Goal: Task Accomplishment & Management: Use online tool/utility

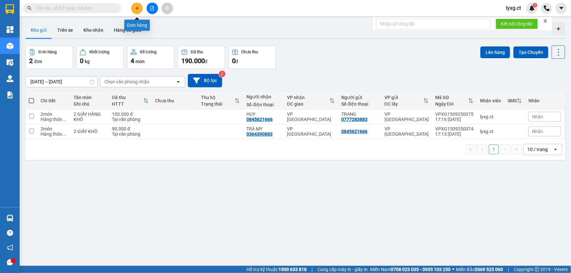
click at [139, 5] on button at bounding box center [136, 8] width 11 height 11
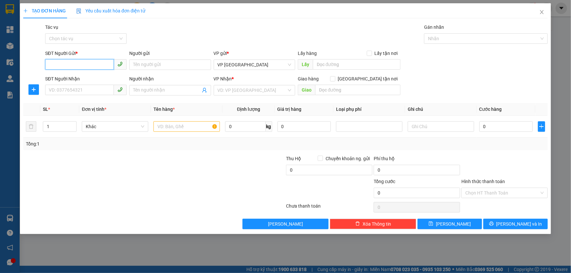
click at [86, 65] on input "SĐT Người Gửi *" at bounding box center [79, 64] width 69 height 10
click at [96, 64] on input "0" at bounding box center [79, 64] width 69 height 10
type input "0382360616"
click at [271, 86] on input "search" at bounding box center [252, 90] width 69 height 10
drag, startPoint x: 83, startPoint y: 63, endPoint x: 42, endPoint y: 63, distance: 40.9
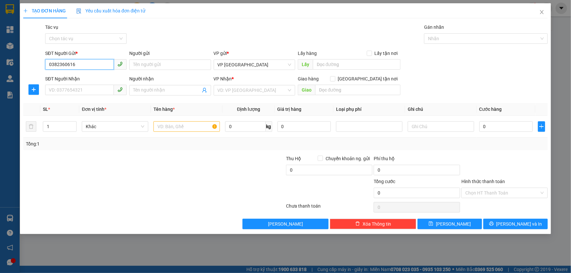
click at [42, 63] on div "SĐT Người Gửi * 0382360616 0382360616 Người gửi Tên người gửi VP gửi * VP [GEOG…" at bounding box center [286, 61] width 526 height 23
click at [73, 88] on input "SĐT Người Nhận" at bounding box center [79, 90] width 69 height 10
type input "0977038459"
click at [247, 87] on input "search" at bounding box center [252, 90] width 69 height 10
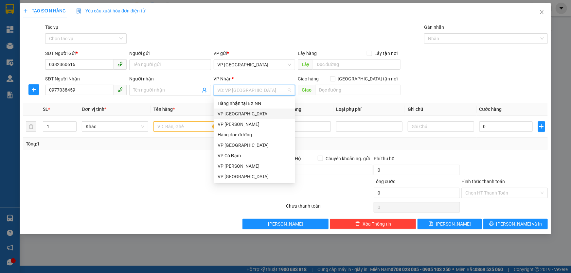
click at [239, 115] on div "VP [GEOGRAPHIC_DATA]" at bounding box center [255, 113] width 74 height 7
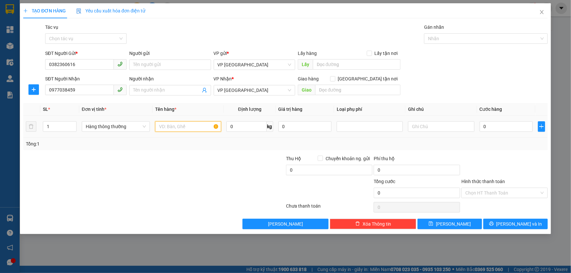
click at [180, 127] on input "text" at bounding box center [188, 126] width 66 height 10
type input "CLEAR"
click at [510, 126] on input "0" at bounding box center [506, 126] width 53 height 10
type input "3"
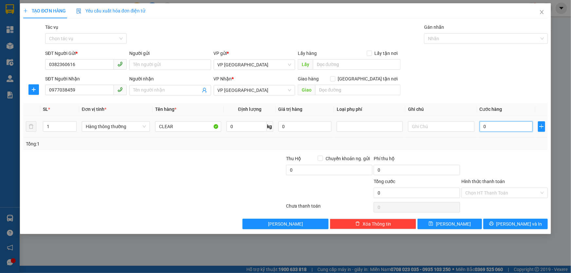
type input "3"
type input "30"
type input "30.000"
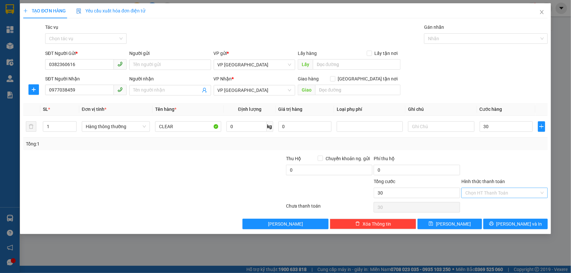
type input "30.000"
click at [528, 193] on input "Hình thức thanh toán" at bounding box center [502, 193] width 74 height 10
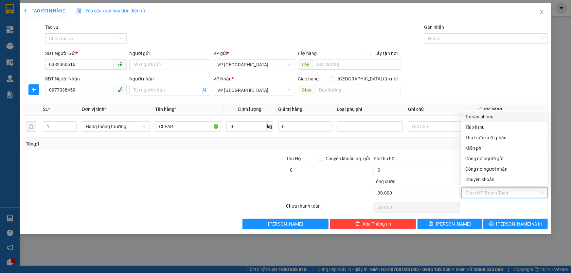
click at [488, 115] on div "Tại văn phòng" at bounding box center [504, 116] width 79 height 7
type input "0"
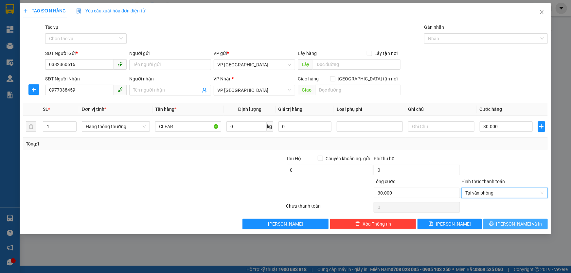
click at [527, 227] on span "[PERSON_NAME] và In" at bounding box center [519, 224] width 46 height 7
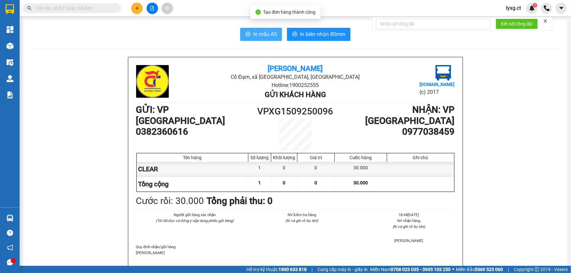
click at [251, 28] on button "In mẫu A5" at bounding box center [261, 34] width 42 height 13
click at [135, 10] on icon "plus" at bounding box center [137, 8] width 5 height 5
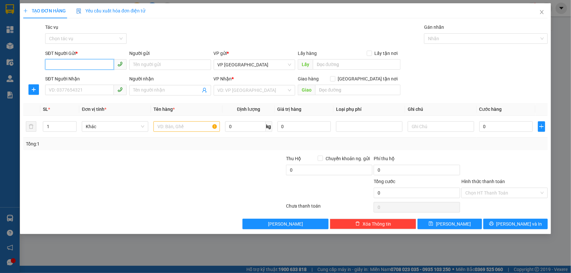
click at [104, 63] on input "SĐT Người Gửi *" at bounding box center [79, 64] width 69 height 10
type input "0967756377"
click at [82, 89] on input "SĐT Người Nhận" at bounding box center [79, 90] width 69 height 10
type input "0325119532"
click at [245, 91] on input "search" at bounding box center [252, 90] width 69 height 10
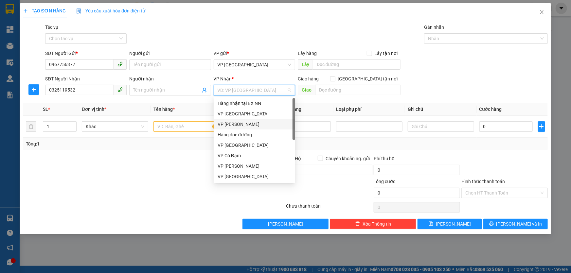
click at [238, 124] on div "VP [PERSON_NAME]" at bounding box center [255, 124] width 74 height 7
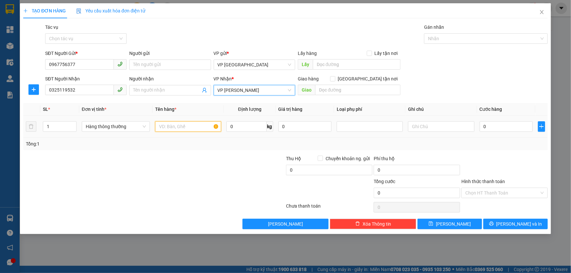
click at [190, 128] on input "text" at bounding box center [188, 126] width 66 height 10
click at [171, 92] on input "Người nhận" at bounding box center [166, 90] width 67 height 7
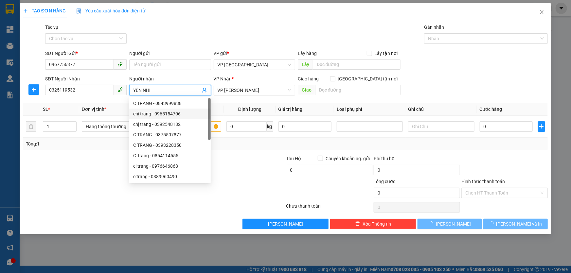
type input "YẾN NHI"
click at [229, 146] on div "Tổng: 1" at bounding box center [285, 143] width 519 height 7
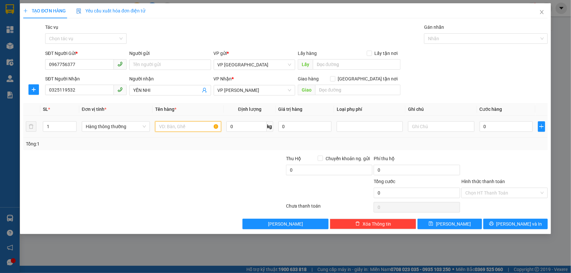
click at [196, 123] on input "text" at bounding box center [188, 126] width 66 height 10
type input "1 THÙNG GIẤY TP"
click at [496, 129] on input "0" at bounding box center [506, 126] width 53 height 10
type input "5"
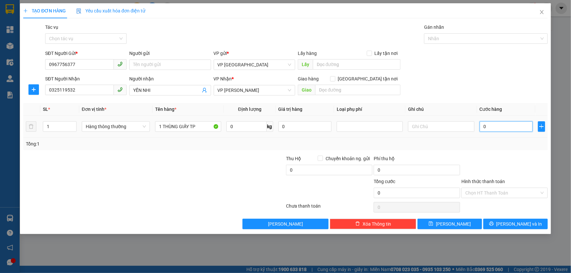
type input "5"
type input "50"
type input "50.000"
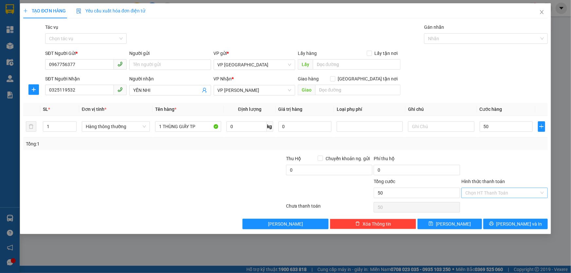
type input "50.000"
click at [494, 191] on input "Hình thức thanh toán" at bounding box center [502, 193] width 74 height 10
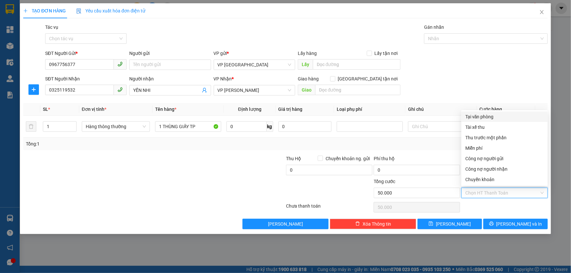
click at [492, 116] on div "Tại văn phòng" at bounding box center [504, 116] width 79 height 7
type input "0"
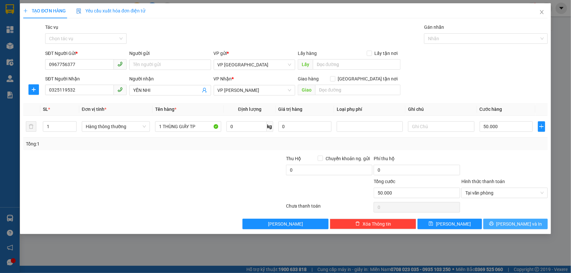
click at [494, 223] on icon "printer" at bounding box center [491, 224] width 5 height 5
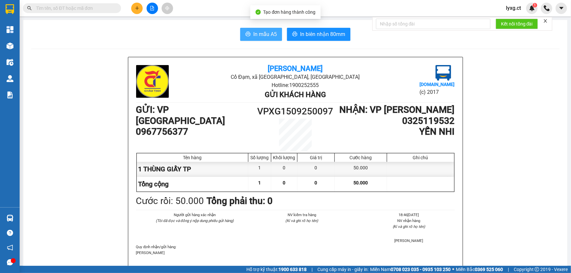
click at [265, 31] on span "In mẫu A5" at bounding box center [265, 34] width 24 height 8
click at [134, 12] on button at bounding box center [136, 8] width 11 height 11
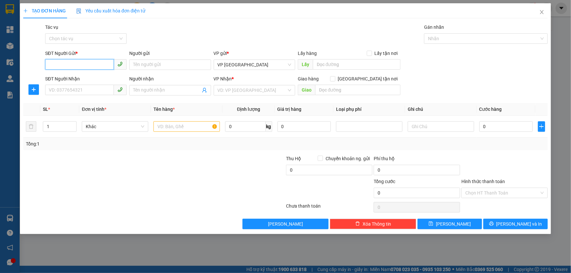
click at [88, 65] on input "SĐT Người Gửi *" at bounding box center [79, 64] width 69 height 10
click at [91, 64] on input "SĐT Người Gửi *" at bounding box center [79, 64] width 69 height 10
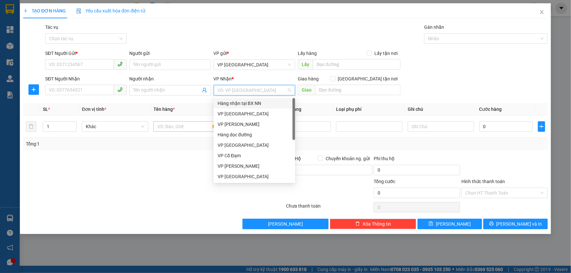
click at [246, 91] on input "search" at bounding box center [252, 90] width 69 height 10
drag, startPoint x: 241, startPoint y: 115, endPoint x: 169, endPoint y: 131, distance: 73.1
click at [239, 116] on div "VP [GEOGRAPHIC_DATA]" at bounding box center [255, 113] width 74 height 7
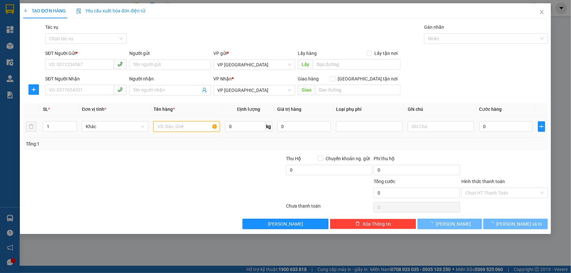
click at [164, 131] on input "text" at bounding box center [186, 126] width 66 height 10
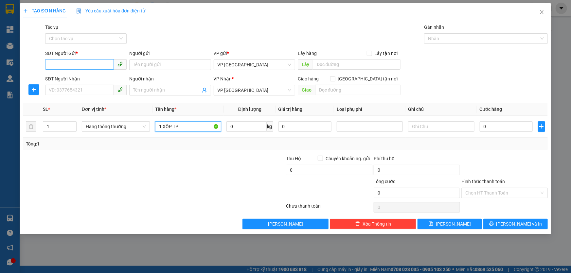
type input "1 XỐP TP"
click at [91, 68] on input "SĐT Người Gửi *" at bounding box center [79, 64] width 69 height 10
type input "0984269908"
click at [85, 78] on div "0984269908 - CHÚ TIẾN" at bounding box center [86, 77] width 74 height 7
type input "CHÚ TIẾN"
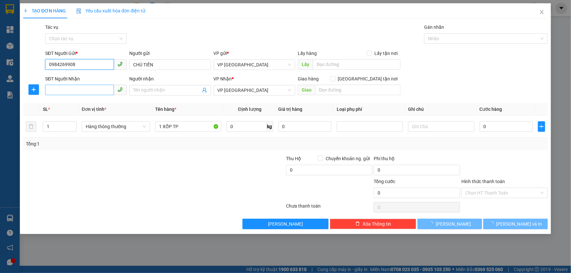
type input "50.000"
type input "0984269908"
click at [91, 91] on input "SĐT Người Nhận" at bounding box center [79, 90] width 69 height 10
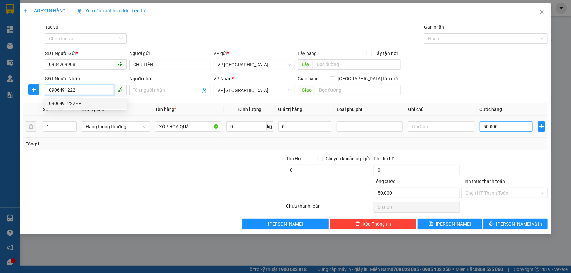
type input "0906491222"
click at [502, 124] on input "50.000" at bounding box center [506, 126] width 53 height 10
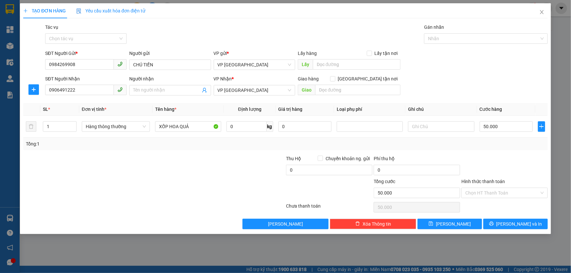
drag, startPoint x: 509, startPoint y: 152, endPoint x: 368, endPoint y: 176, distance: 143.1
click at [507, 153] on div "Transit Pickup Surcharge Ids Transit Deliver Surcharge Ids Transit Deliver Surc…" at bounding box center [285, 127] width 525 height 206
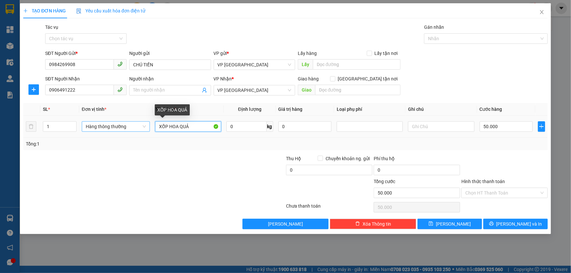
drag, startPoint x: 199, startPoint y: 127, endPoint x: 126, endPoint y: 127, distance: 72.7
click at [126, 127] on tr "1 Hàng thông thường XỐP HOA QUẢ 0 kg 0 50.000" at bounding box center [285, 127] width 525 height 22
type input "1"
type input "XỐP TP"
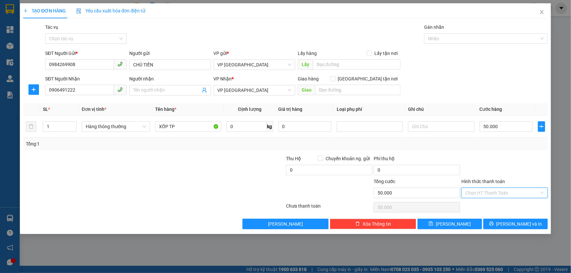
click at [503, 195] on input "Hình thức thanh toán" at bounding box center [502, 193] width 74 height 10
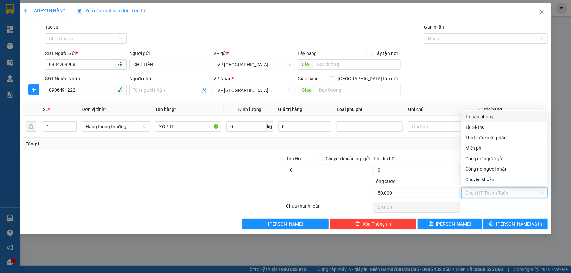
click at [488, 118] on div "Tại văn phòng" at bounding box center [504, 116] width 79 height 7
type input "0"
click at [529, 224] on button "[PERSON_NAME] và In" at bounding box center [515, 224] width 64 height 10
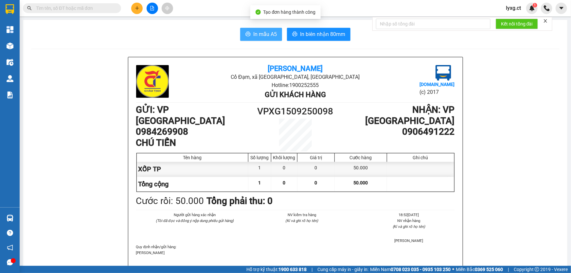
click at [268, 34] on span "In mẫu A5" at bounding box center [265, 34] width 24 height 8
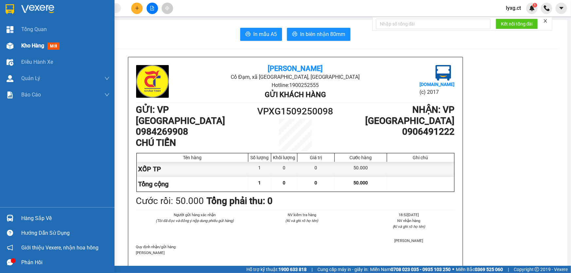
click at [33, 47] on span "Kho hàng" at bounding box center [32, 46] width 23 height 6
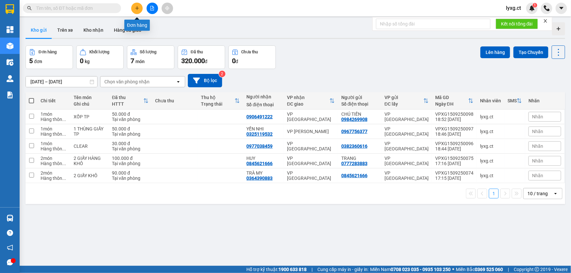
click at [136, 10] on icon "plus" at bounding box center [137, 8] width 5 height 5
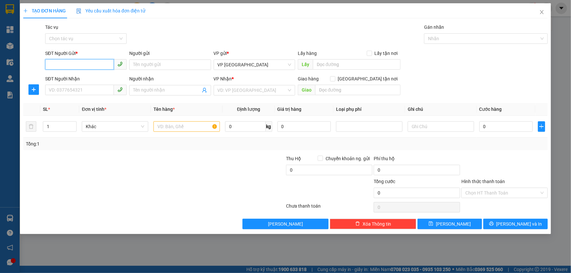
click at [93, 64] on input "SĐT Người Gửi *" at bounding box center [79, 64] width 69 height 10
type input "0357048596"
click at [90, 78] on div "0357048596 - CHỊ NGỌC" at bounding box center [86, 77] width 74 height 7
type input "CHỊ NGỌC"
type input "0944004608"
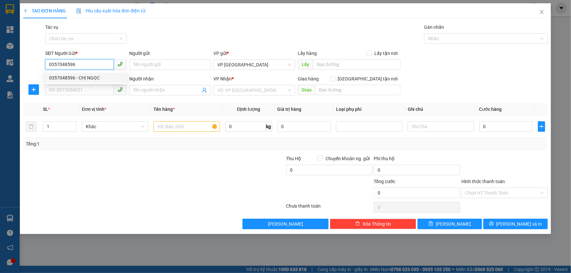
type input "CÔ HƯƠNG"
type input "NN"
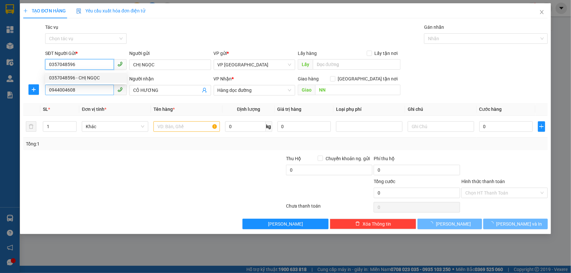
type input "40.000"
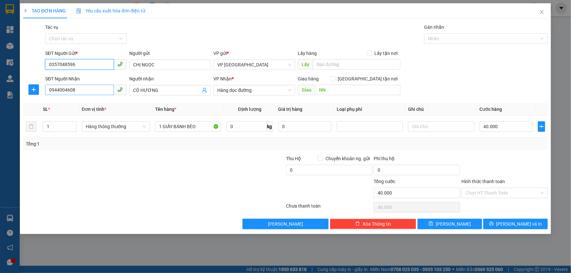
type input "0357048596"
click at [96, 92] on input "0944004608" at bounding box center [79, 90] width 69 height 10
drag, startPoint x: 96, startPoint y: 91, endPoint x: 0, endPoint y: 71, distance: 98.3
click at [0, 71] on div "TẠO ĐƠN HÀNG Yêu cầu xuất hóa đơn điện tử Transit Pickup Surcharge Ids Transit …" at bounding box center [285, 136] width 571 height 273
click at [261, 88] on span "Hàng dọc đường" at bounding box center [255, 90] width 74 height 10
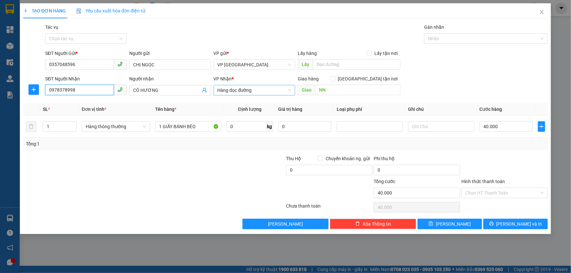
type input "0978378998"
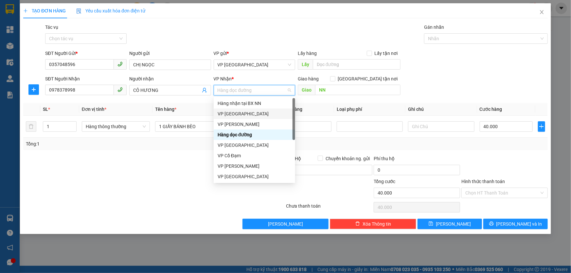
click at [230, 115] on div "VP [GEOGRAPHIC_DATA]" at bounding box center [255, 113] width 74 height 7
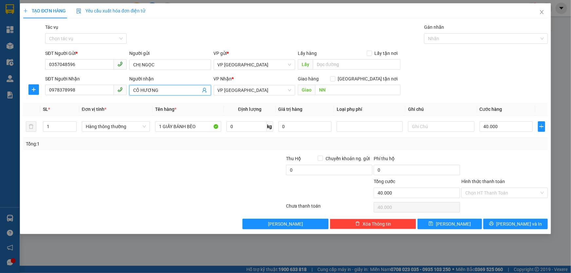
drag, startPoint x: 167, startPoint y: 91, endPoint x: 107, endPoint y: 99, distance: 60.1
click at [107, 99] on div "Transit Pickup Surcharge Ids Transit Deliver Surcharge Ids Transit Deliver Surc…" at bounding box center [285, 127] width 525 height 206
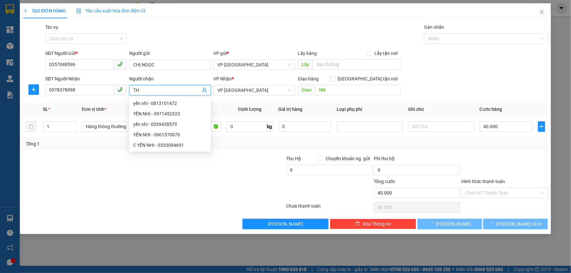
type input "T"
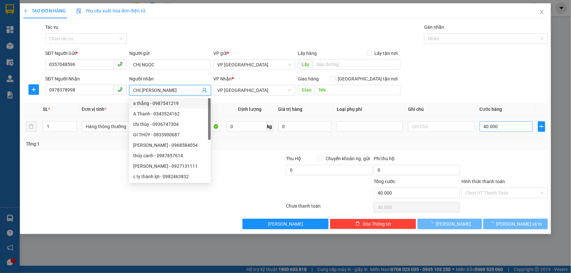
type input "CHỊ [PERSON_NAME]"
click at [501, 129] on input "40.000" at bounding box center [506, 126] width 53 height 10
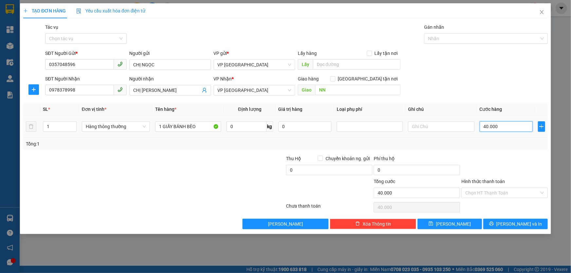
type input "5"
type input "50"
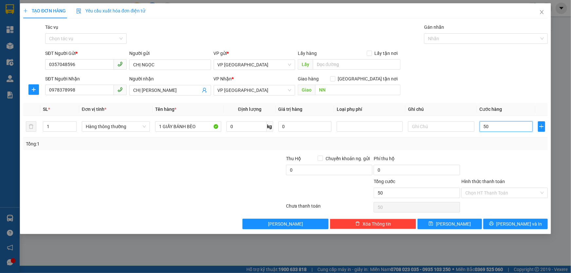
type input "50"
type input "50.000"
click at [501, 149] on div "Tổng: 1" at bounding box center [285, 144] width 525 height 12
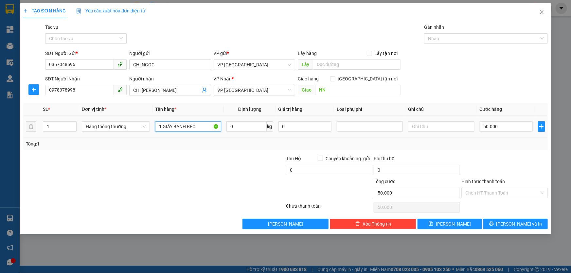
drag, startPoint x: 201, startPoint y: 128, endPoint x: 150, endPoint y: 125, distance: 50.8
click at [150, 125] on tr "1 Hàng thông thường 1 GIẤY BÁNH BÈO 0 kg 0 50.000" at bounding box center [285, 127] width 525 height 22
click at [221, 160] on div at bounding box center [242, 166] width 88 height 23
click at [512, 225] on span "[PERSON_NAME] và In" at bounding box center [519, 224] width 46 height 7
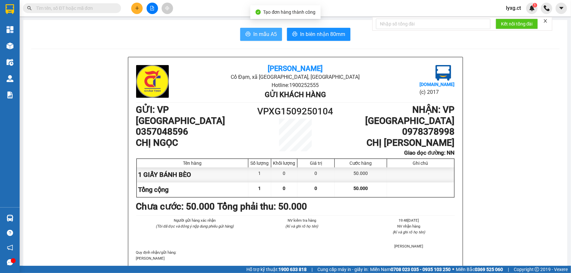
click at [265, 34] on span "In mẫu A5" at bounding box center [265, 34] width 24 height 8
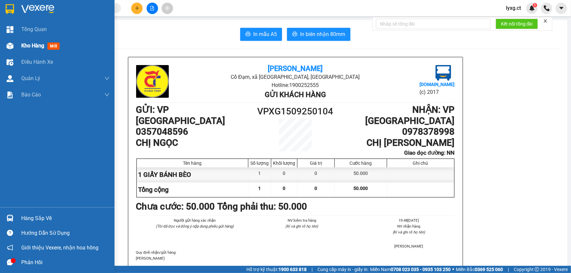
click at [34, 46] on span "Kho hàng" at bounding box center [32, 46] width 23 height 6
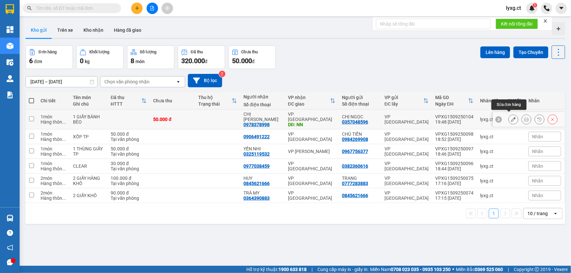
click at [511, 117] on icon at bounding box center [513, 119] width 5 height 5
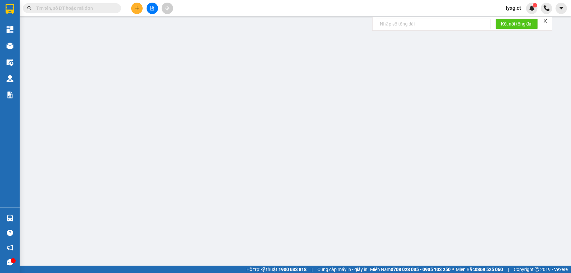
type input "0357048596"
type input "CHỊ NGỌC"
type input "0978378998"
type input "CHỊ [PERSON_NAME]"
type input "NN"
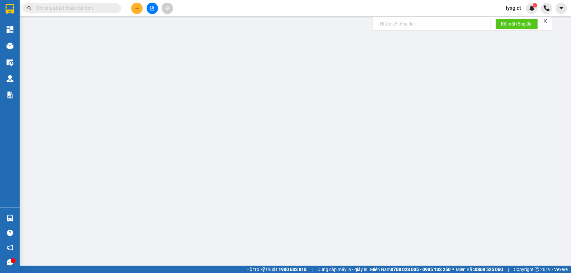
type input "50.000"
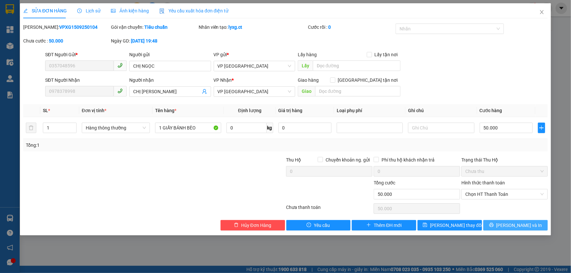
click at [515, 227] on span "[PERSON_NAME] và In" at bounding box center [519, 225] width 46 height 7
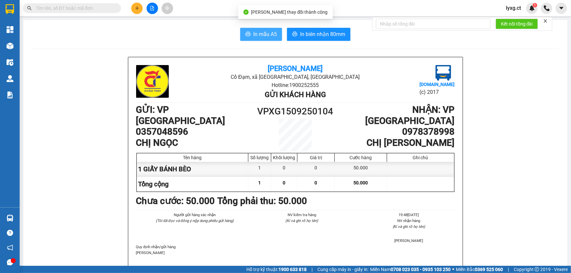
click at [259, 36] on span "In mẫu A5" at bounding box center [265, 34] width 24 height 8
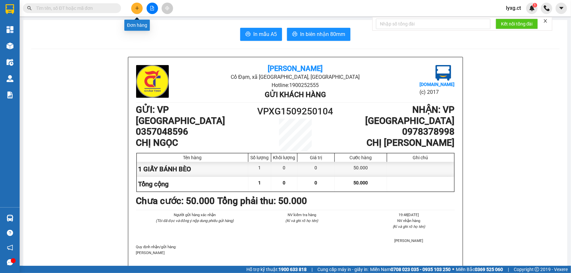
click at [136, 9] on icon "plus" at bounding box center [137, 8] width 5 height 5
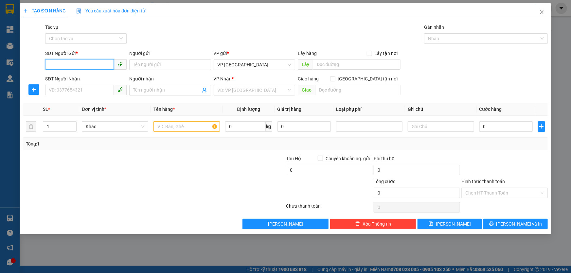
click at [93, 65] on input "SĐT Người Gửi *" at bounding box center [79, 64] width 69 height 10
type input "0968925786"
click at [65, 77] on div "0968925786" at bounding box center [86, 77] width 74 height 7
type input "0866801983"
type input "A HẢI"
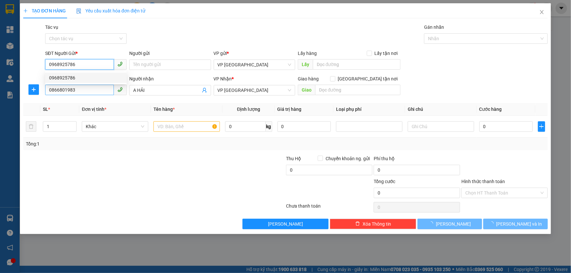
type input "30.000"
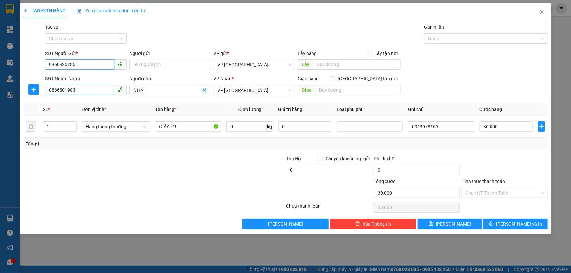
type input "0968925786"
click at [83, 90] on input "0866801983" at bounding box center [79, 90] width 69 height 10
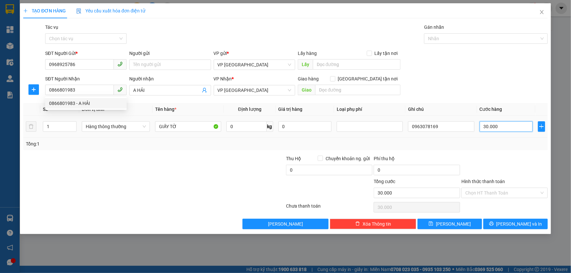
click at [502, 127] on input "30.000" at bounding box center [506, 126] width 53 height 10
type input "4"
type input "40"
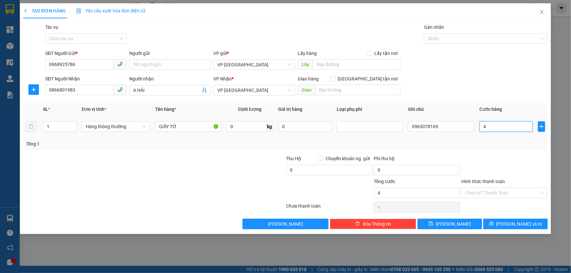
type input "40"
type input "40.000"
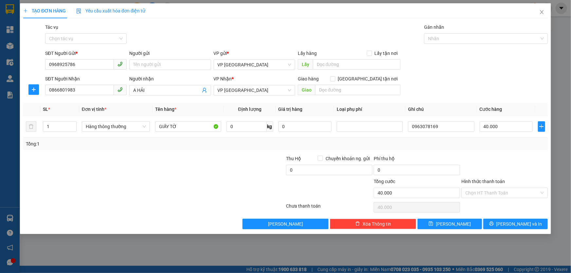
click at [484, 160] on div at bounding box center [505, 166] width 88 height 23
click at [499, 192] on input "Hình thức thanh toán" at bounding box center [502, 193] width 74 height 10
click at [479, 65] on div "SĐT Người Gửi * 0968925786 Người gửi Tên người gửi VP gửi * VP [GEOGRAPHIC_DATA…" at bounding box center [296, 61] width 505 height 23
click at [186, 141] on div "Tổng: 1" at bounding box center [123, 143] width 195 height 7
drag, startPoint x: 180, startPoint y: 129, endPoint x: 151, endPoint y: 129, distance: 28.8
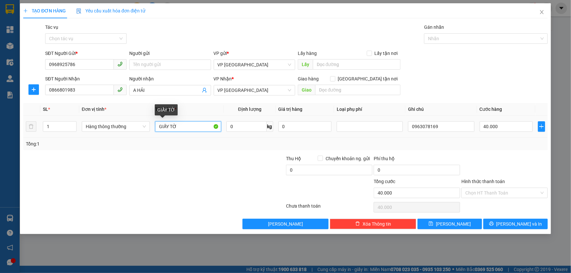
click at [151, 129] on tr "1 Hàng thông thường GIẤY TỜ 0 kg 0 0963078169 40.000" at bounding box center [285, 127] width 525 height 22
type input "1 GIẤY MỸ PHẨM"
click at [491, 193] on input "Hình thức thanh toán" at bounding box center [502, 193] width 74 height 10
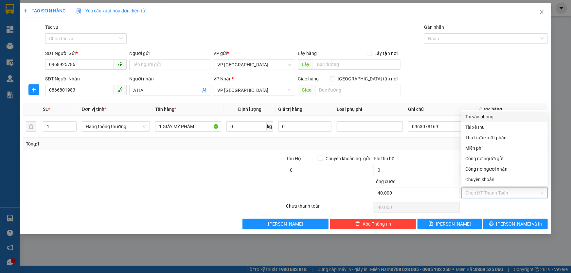
click at [484, 116] on div "Tại văn phòng" at bounding box center [504, 116] width 79 height 7
type input "0"
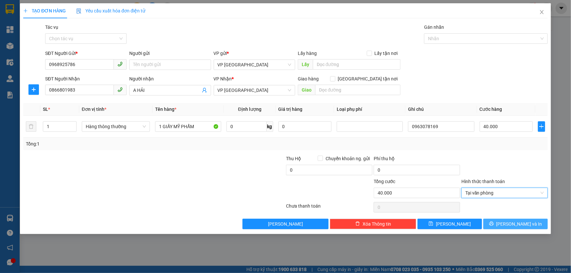
click at [514, 225] on span "[PERSON_NAME] và In" at bounding box center [519, 224] width 46 height 7
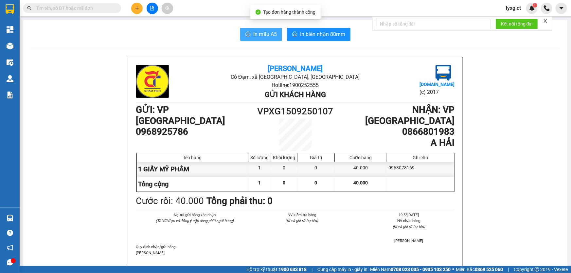
click at [273, 34] on span "In mẫu A5" at bounding box center [265, 34] width 24 height 8
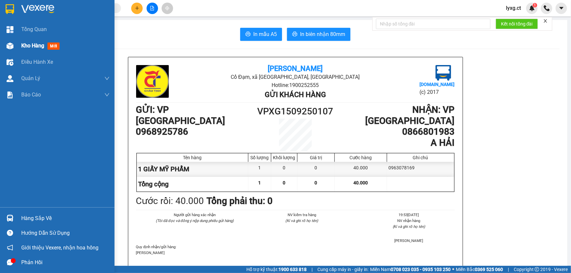
click at [23, 44] on span "Kho hàng" at bounding box center [32, 46] width 23 height 6
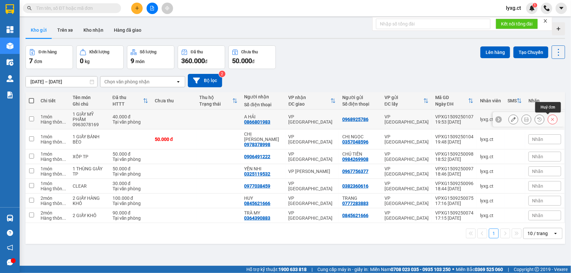
click at [550, 118] on icon at bounding box center [552, 119] width 5 height 5
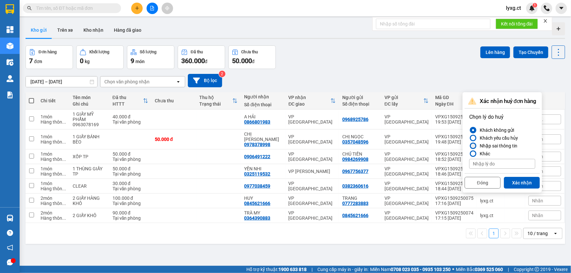
click at [494, 147] on div "Nhập sai thông tin" at bounding box center [497, 146] width 40 height 8
click at [469, 146] on input "Nhập sai thông tin" at bounding box center [469, 146] width 0 height 0
click at [517, 184] on button "Xác nhận" at bounding box center [522, 183] width 36 height 12
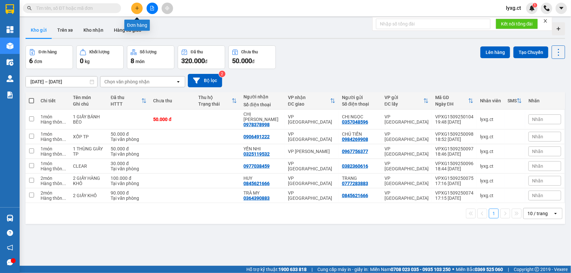
click at [139, 6] on button at bounding box center [136, 8] width 11 height 11
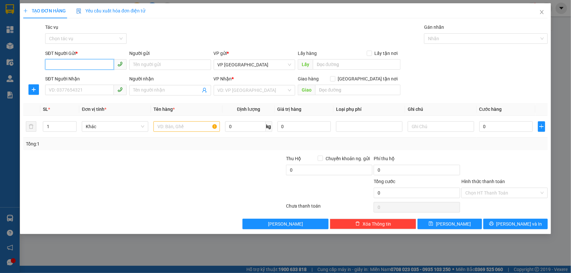
click at [88, 61] on input "SĐT Người Gửi *" at bounding box center [79, 64] width 69 height 10
type input "0916875859"
click at [88, 92] on input "SĐT Người Nhận" at bounding box center [79, 90] width 69 height 10
type input "0942497125"
click at [266, 90] on input "search" at bounding box center [252, 90] width 69 height 10
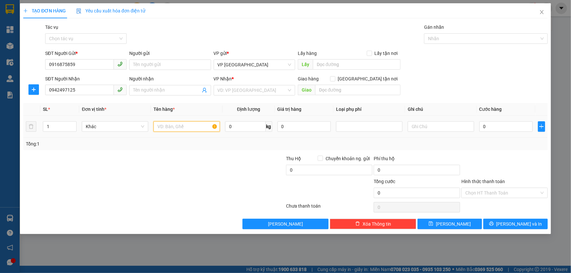
click at [186, 128] on input "text" at bounding box center [186, 126] width 66 height 10
type input "1 XỐP TP"
click at [242, 89] on input "search" at bounding box center [252, 90] width 69 height 10
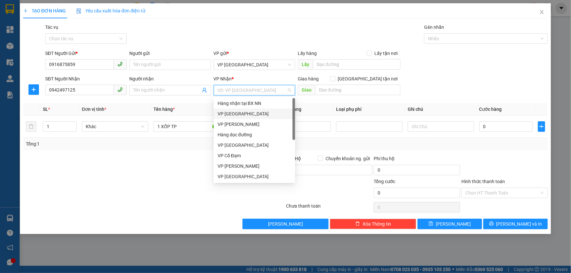
click at [236, 115] on div "VP [GEOGRAPHIC_DATA]" at bounding box center [255, 113] width 74 height 7
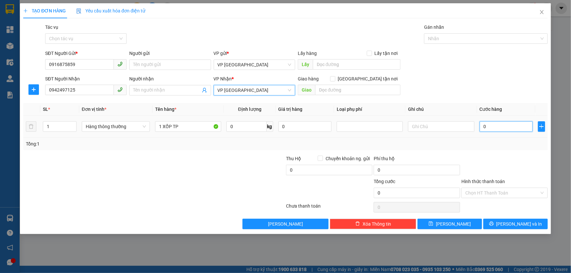
click at [519, 127] on input "0" at bounding box center [506, 126] width 53 height 10
type input "4"
type input "40"
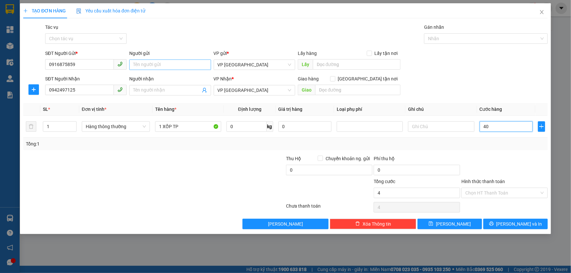
type input "40"
type input "40.000"
click at [516, 153] on div "Transit Pickup Surcharge Ids Transit Deliver Surcharge Ids Transit Deliver Surc…" at bounding box center [285, 127] width 525 height 206
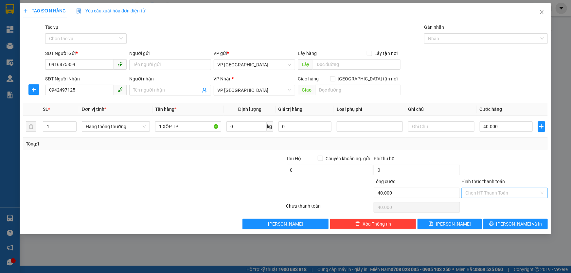
click at [507, 194] on input "Hình thức thanh toán" at bounding box center [502, 193] width 74 height 10
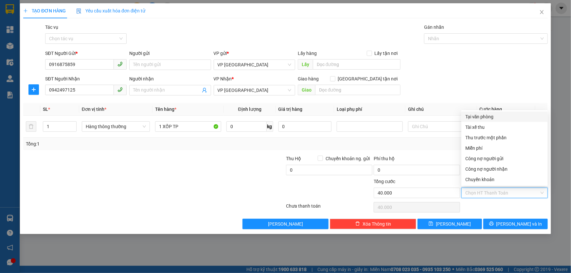
click at [484, 116] on div "Tại văn phòng" at bounding box center [504, 116] width 79 height 7
type input "0"
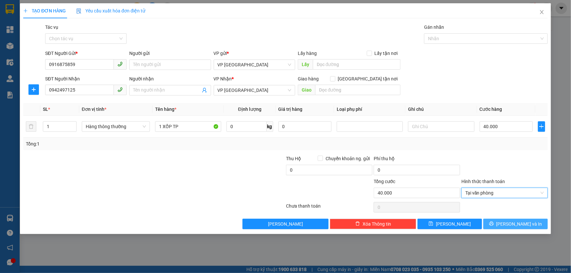
click at [508, 222] on button "[PERSON_NAME] và In" at bounding box center [515, 224] width 64 height 10
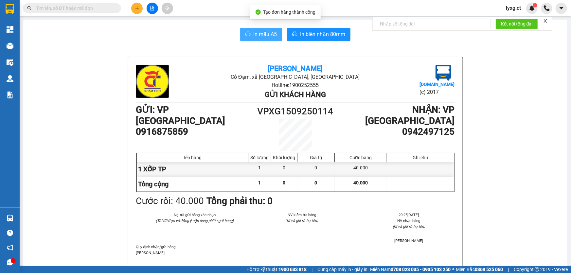
click at [271, 33] on span "In mẫu A5" at bounding box center [265, 34] width 24 height 8
click at [134, 10] on button at bounding box center [136, 8] width 11 height 11
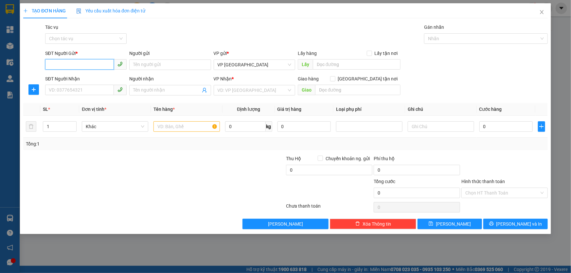
click at [97, 62] on input "SĐT Người Gửi *" at bounding box center [79, 64] width 69 height 10
type input "0915131708"
click at [64, 77] on div "0915131708" at bounding box center [86, 77] width 74 height 7
type input "0915875808"
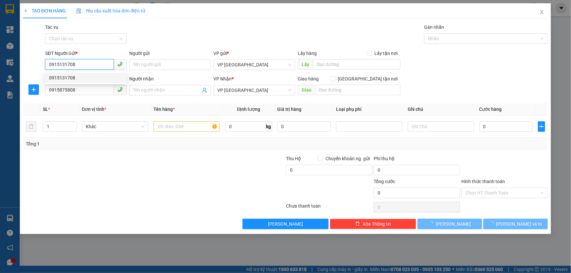
type input "40.000"
type input "0915131708"
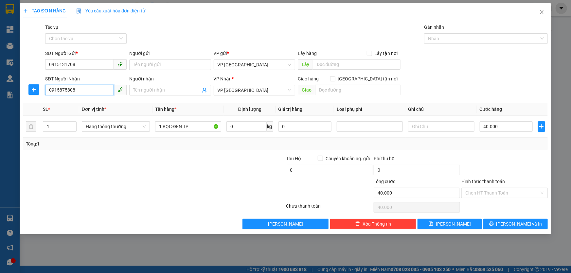
click at [79, 90] on input "0915875808" at bounding box center [79, 90] width 69 height 10
click at [91, 92] on input "0915875808" at bounding box center [79, 90] width 69 height 10
click at [115, 148] on div "Tổng: 1" at bounding box center [285, 144] width 525 height 12
click at [69, 90] on input "0" at bounding box center [79, 90] width 69 height 10
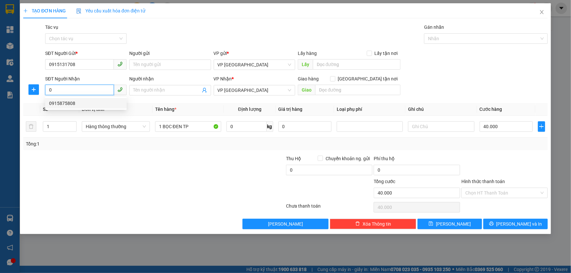
click at [66, 106] on div "0915875808" at bounding box center [86, 103] width 74 height 7
type input "0915875808"
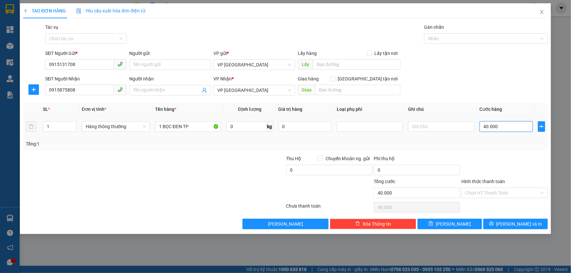
click at [504, 125] on input "40.000" at bounding box center [506, 126] width 53 height 10
click at [512, 161] on div at bounding box center [505, 166] width 88 height 23
click at [189, 126] on input "1 BỌC ĐEN TP" at bounding box center [188, 126] width 66 height 10
drag, startPoint x: 189, startPoint y: 126, endPoint x: 174, endPoint y: 127, distance: 14.8
click at [174, 127] on input "1 BỌC ĐEN TP" at bounding box center [188, 126] width 66 height 10
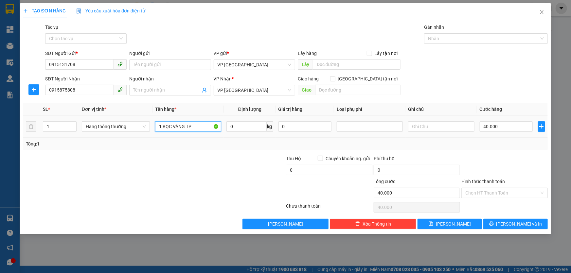
type input "1 BỌC VÀNG TP"
click at [187, 162] on div at bounding box center [110, 166] width 175 height 23
click at [515, 148] on div "Tổng: 1" at bounding box center [285, 144] width 525 height 12
click at [513, 190] on input "Hình thức thanh toán" at bounding box center [502, 193] width 74 height 10
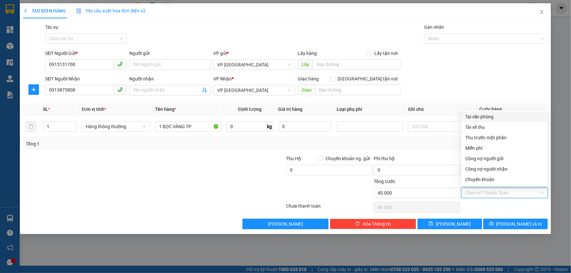
click at [494, 116] on div "Tại văn phòng" at bounding box center [504, 116] width 79 height 7
type input "0"
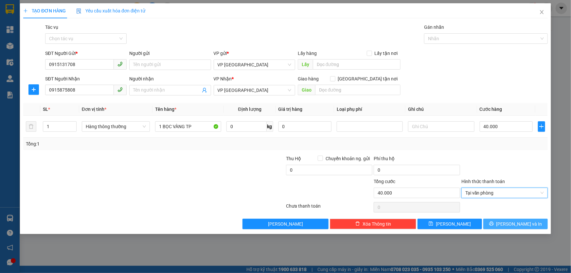
click at [516, 225] on span "[PERSON_NAME] và In" at bounding box center [519, 224] width 46 height 7
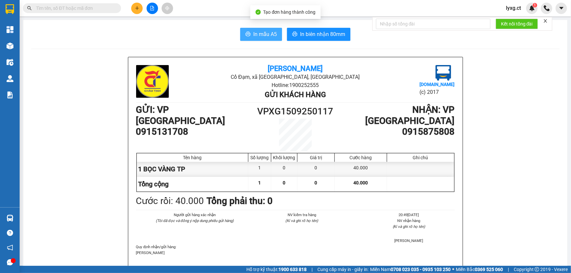
click at [260, 36] on span "In mẫu A5" at bounding box center [265, 34] width 24 height 8
click at [137, 9] on icon "plus" at bounding box center [137, 8] width 5 height 5
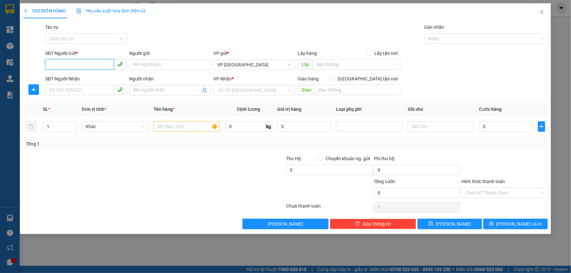
click at [99, 67] on input "SĐT Người Gửi *" at bounding box center [79, 64] width 69 height 10
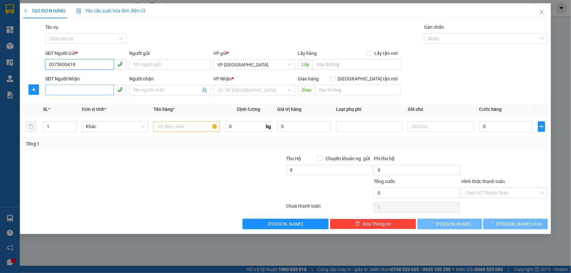
type input "0375600418"
click at [73, 90] on input "SĐT Người Nhận" at bounding box center [79, 90] width 69 height 10
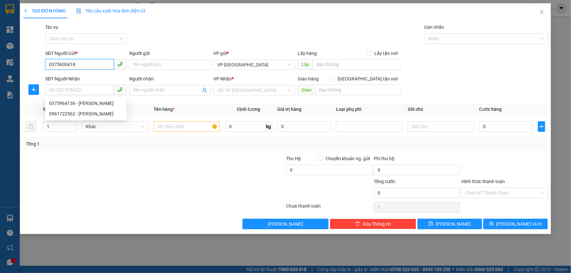
click at [98, 66] on input "0375600418" at bounding box center [79, 64] width 69 height 10
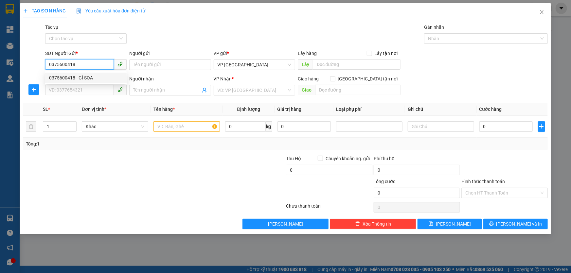
click at [93, 76] on div "0375600418 - GÌ SOA" at bounding box center [86, 77] width 74 height 7
type input "GÌ SOA"
type input "0375964136"
type input "[PERSON_NAME]"
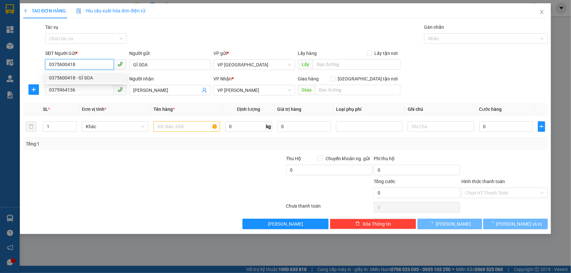
type input "50.000"
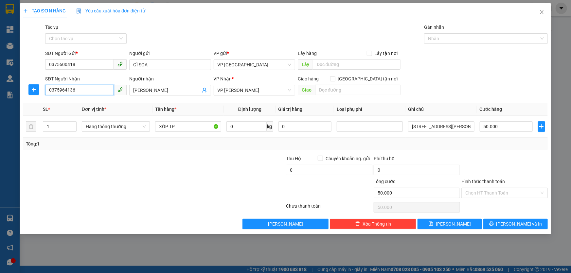
click at [92, 89] on input "0375964136" at bounding box center [79, 90] width 69 height 10
click at [96, 89] on input "0375964136" at bounding box center [79, 90] width 69 height 10
click at [79, 100] on div "0375964136 - [PERSON_NAME]" at bounding box center [86, 103] width 74 height 7
type input "0375964136"
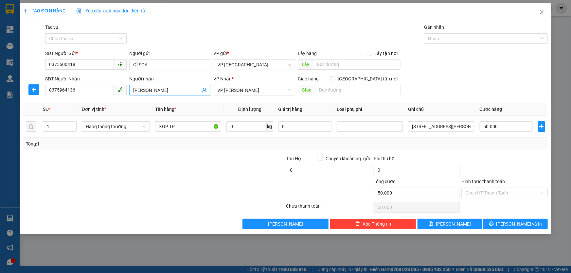
click at [152, 88] on input "[PERSON_NAME]" at bounding box center [166, 90] width 67 height 7
type input "[PERSON_NAME]"
click at [513, 126] on input "50.000" at bounding box center [506, 126] width 53 height 10
type input "4"
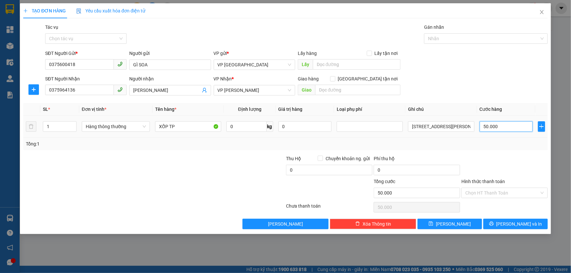
type input "4"
type input "40"
type input "40.000"
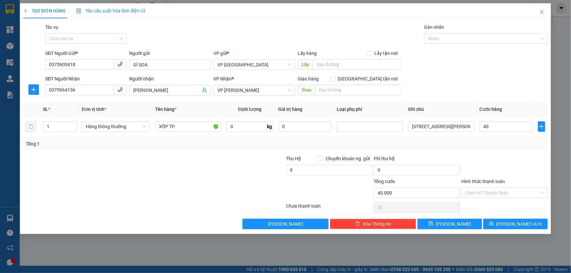
type input "40.000"
click at [484, 140] on div "Tổng: 1" at bounding box center [285, 143] width 519 height 7
click at [509, 191] on input "Hình thức thanh toán" at bounding box center [502, 193] width 74 height 10
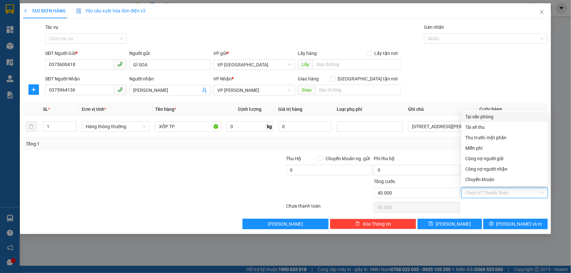
click at [480, 117] on div "Tại văn phòng" at bounding box center [504, 116] width 79 height 7
type input "0"
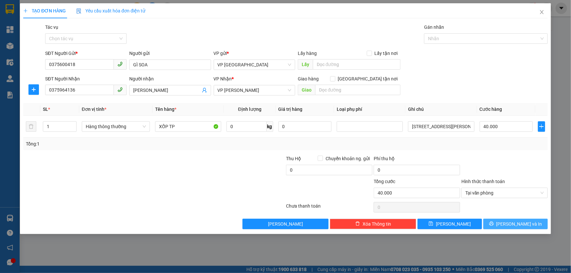
click at [508, 222] on button "[PERSON_NAME] và In" at bounding box center [515, 224] width 64 height 10
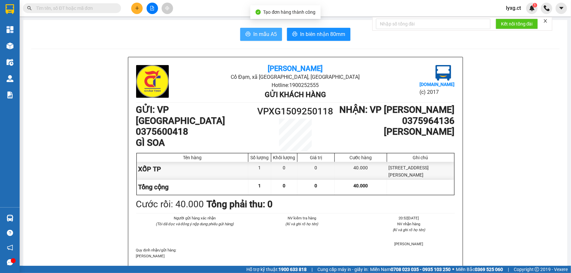
click at [250, 33] on button "In mẫu A5" at bounding box center [261, 34] width 42 height 13
click at [258, 31] on span "In mẫu A5" at bounding box center [265, 34] width 24 height 8
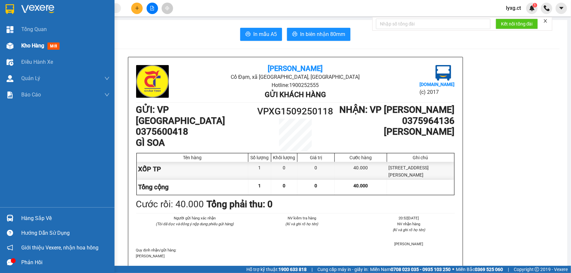
drag, startPoint x: 28, startPoint y: 46, endPoint x: 36, endPoint y: 51, distance: 8.8
click at [30, 48] on span "Kho hàng" at bounding box center [32, 46] width 23 height 6
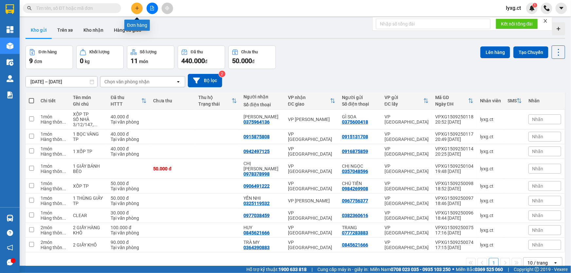
click at [137, 9] on icon "plus" at bounding box center [137, 8] width 0 height 4
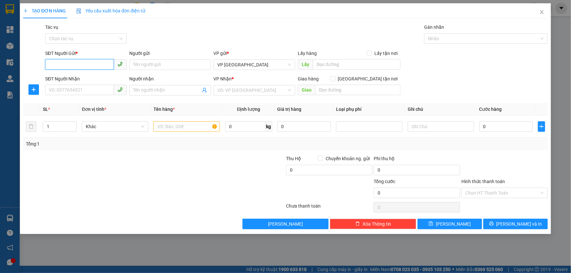
drag, startPoint x: 83, startPoint y: 63, endPoint x: 87, endPoint y: 62, distance: 4.6
click at [87, 62] on input "SĐT Người Gửi *" at bounding box center [79, 64] width 69 height 10
type input "0934546678"
click at [100, 76] on div "0934546678 - [PERSON_NAME]" at bounding box center [86, 77] width 74 height 7
type input "[PERSON_NAME]"
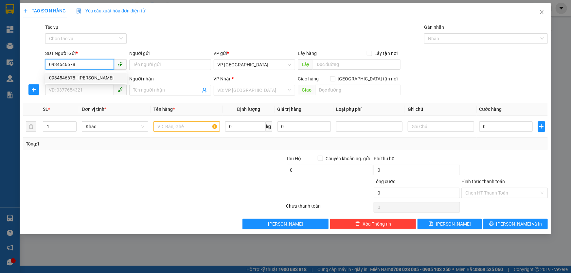
type input "0904021717"
type input "BÀ LÝ"
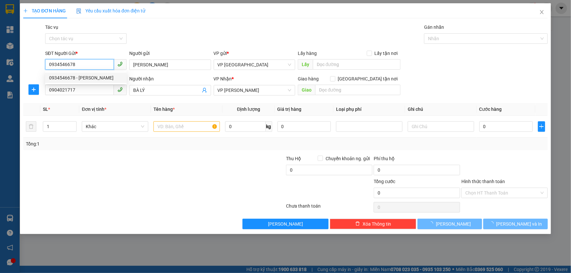
type input "50.000"
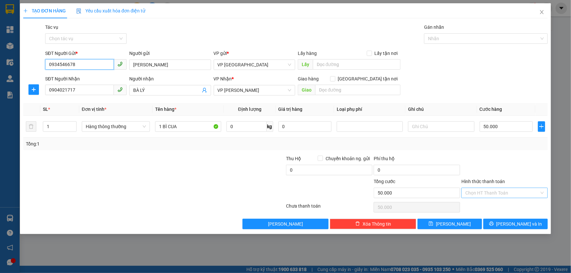
type input "0934546678"
click at [506, 195] on input "Hình thức thanh toán" at bounding box center [502, 193] width 74 height 10
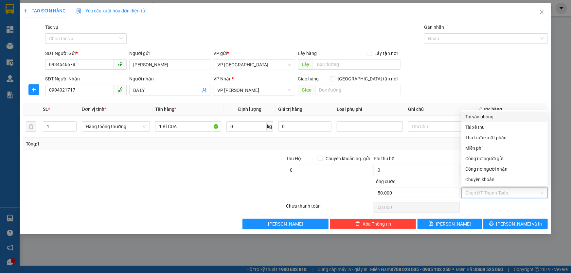
click at [474, 117] on div "Tại văn phòng" at bounding box center [504, 116] width 79 height 7
type input "0"
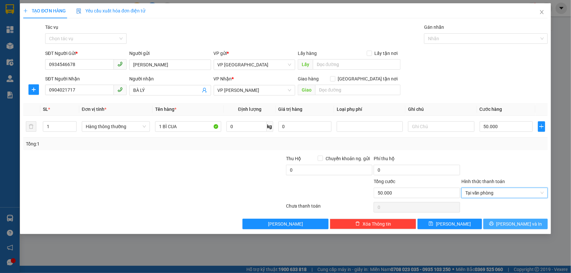
click at [509, 225] on button "[PERSON_NAME] và In" at bounding box center [515, 224] width 64 height 10
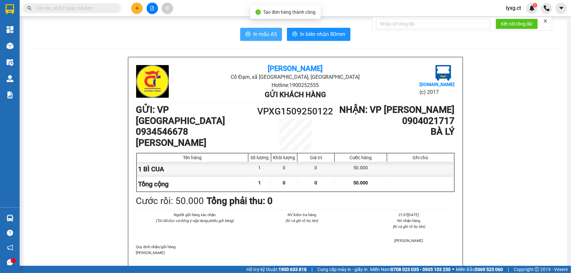
click at [254, 29] on button "In mẫu A5" at bounding box center [261, 34] width 42 height 13
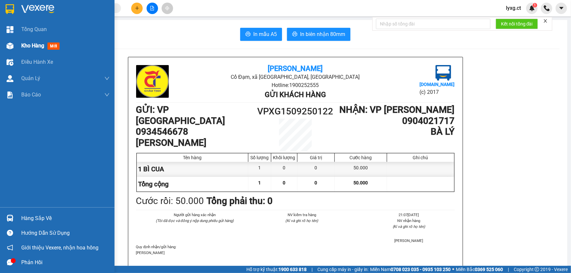
click at [26, 46] on span "Kho hàng" at bounding box center [32, 46] width 23 height 6
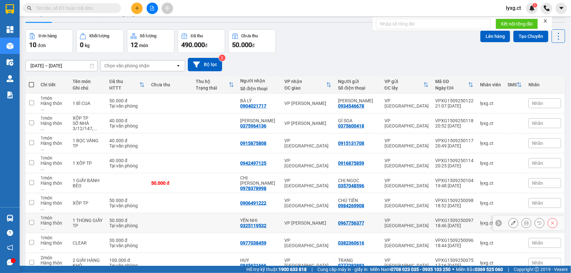
scroll to position [30, 0]
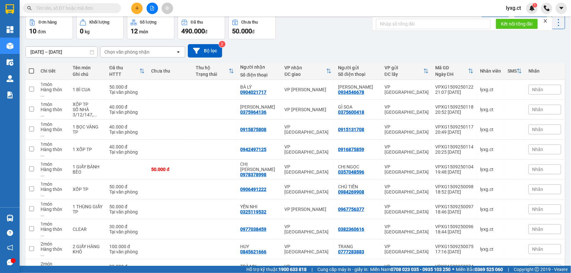
click at [32, 69] on span at bounding box center [31, 70] width 5 height 5
click at [31, 68] on input "checkbox" at bounding box center [31, 68] width 0 height 0
checkbox input "true"
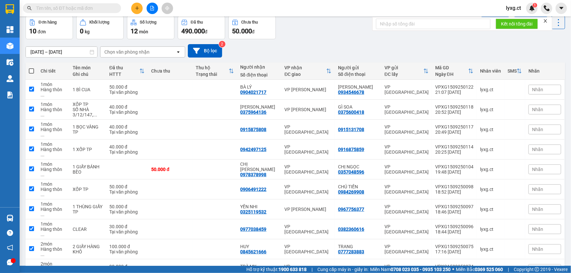
checkbox input "true"
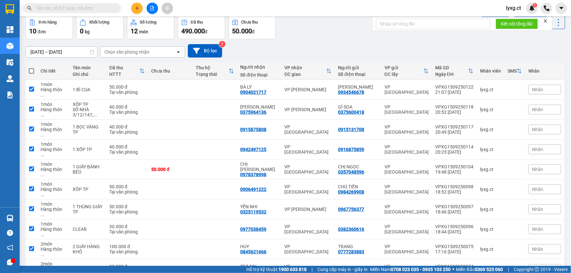
checkbox input "true"
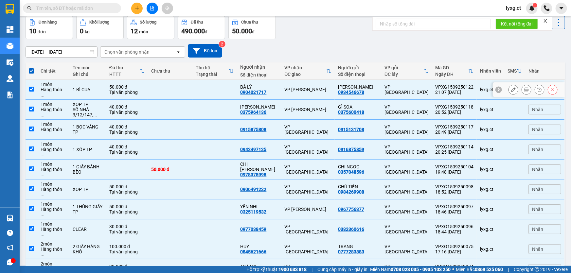
click at [291, 87] on div "VP [PERSON_NAME]" at bounding box center [307, 89] width 47 height 5
checkbox input "false"
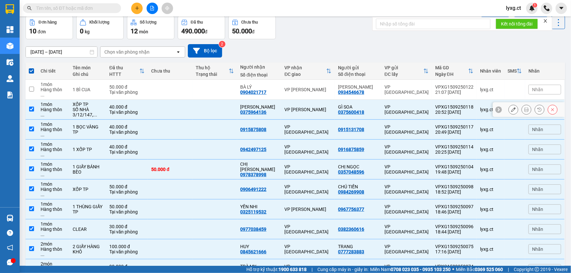
click at [291, 100] on td "VP [PERSON_NAME]" at bounding box center [308, 110] width 54 height 20
checkbox input "false"
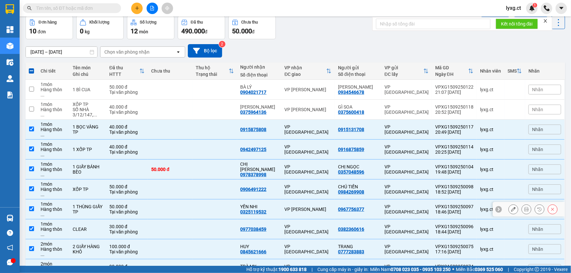
click at [307, 207] on div "VP [PERSON_NAME]" at bounding box center [307, 209] width 47 height 5
checkbox input "false"
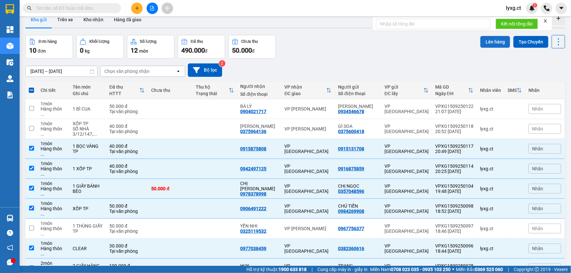
scroll to position [0, 0]
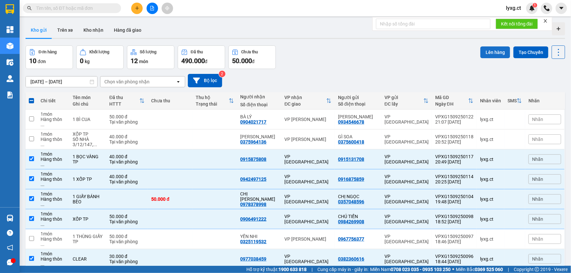
click at [490, 49] on button "Lên hàng" at bounding box center [495, 52] width 30 height 12
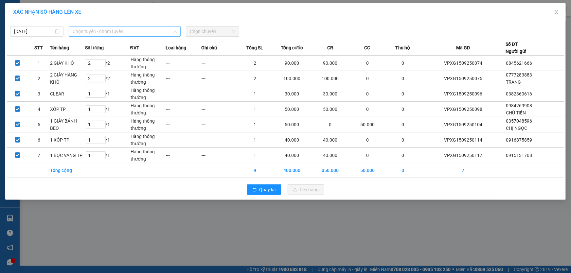
click at [137, 27] on span "Chọn tuyến - nhóm tuyến" at bounding box center [125, 32] width 104 height 10
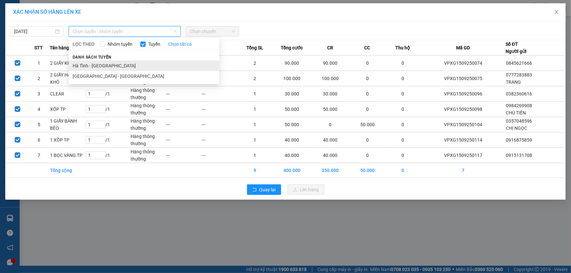
click at [97, 66] on li "Hà Tĩnh - [GEOGRAPHIC_DATA]" at bounding box center [144, 66] width 151 height 10
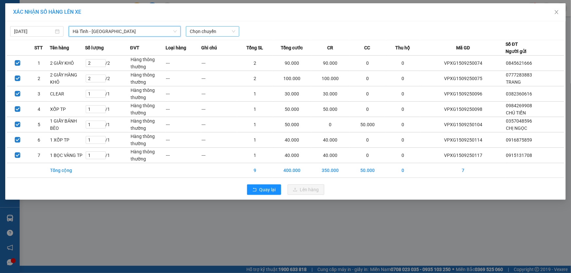
click at [210, 30] on span "Chọn chuyến" at bounding box center [212, 32] width 45 height 10
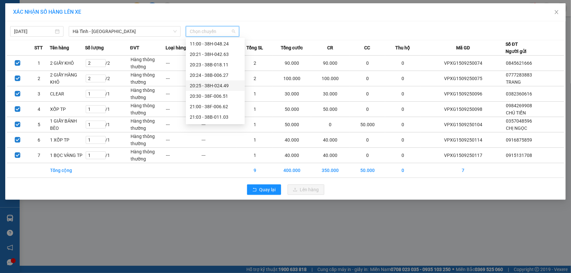
scroll to position [29, 0]
click at [224, 88] on div "20:30 - 38F-006.51" at bounding box center [215, 88] width 51 height 7
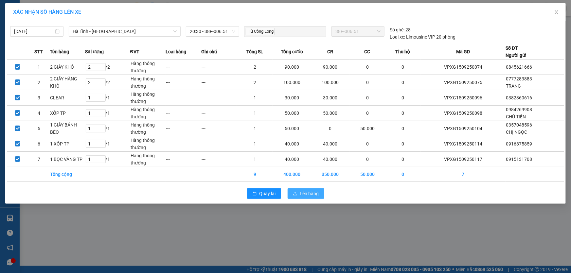
click at [314, 197] on span "Lên hàng" at bounding box center [309, 193] width 19 height 7
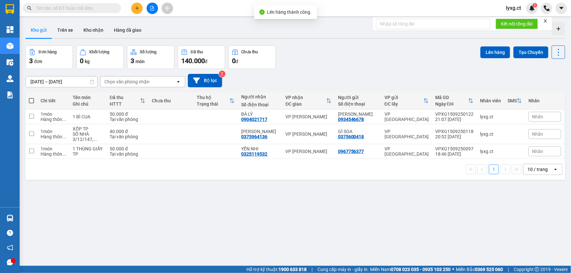
click at [33, 99] on span at bounding box center [31, 100] width 5 height 5
click at [31, 98] on input "checkbox" at bounding box center [31, 98] width 0 height 0
checkbox input "true"
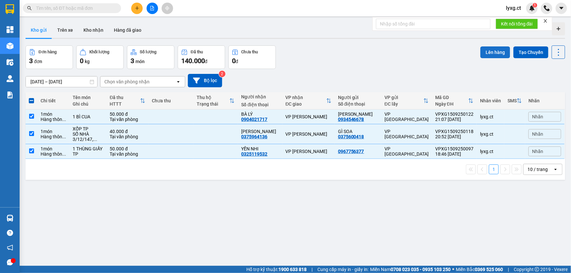
click at [500, 52] on button "Lên hàng" at bounding box center [495, 52] width 30 height 12
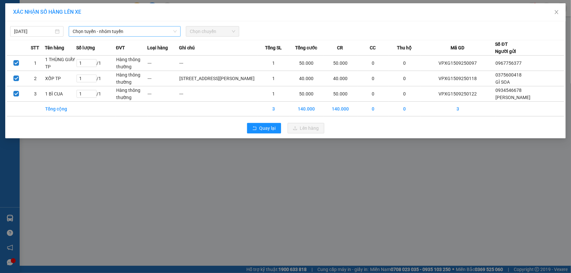
click at [157, 32] on span "Chọn tuyến - nhóm tuyến" at bounding box center [125, 32] width 104 height 10
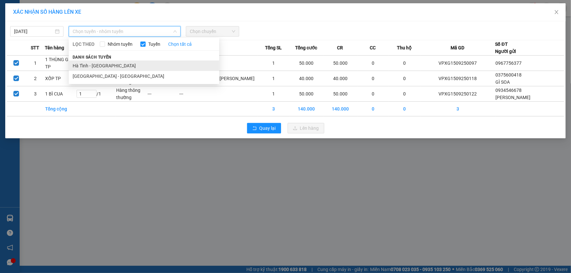
click at [105, 66] on li "Hà Tĩnh - [GEOGRAPHIC_DATA]" at bounding box center [144, 66] width 151 height 10
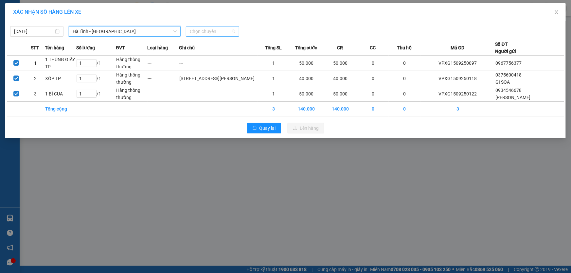
click at [221, 34] on span "Chọn chuyến" at bounding box center [212, 32] width 45 height 10
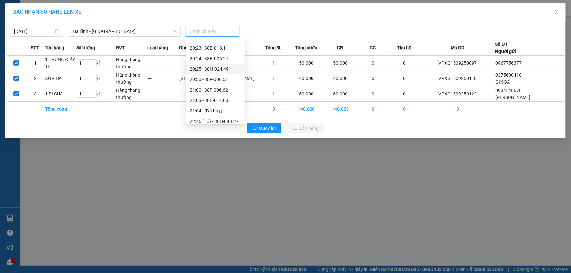
scroll to position [42, 0]
click at [222, 87] on div "21:00 - 38F-006.62" at bounding box center [215, 86] width 51 height 7
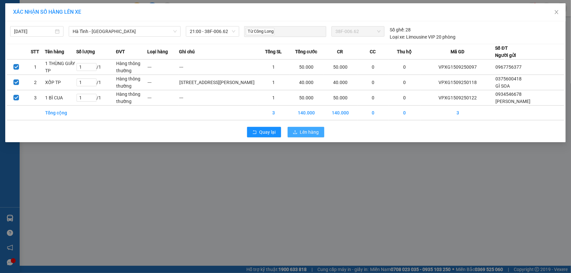
click at [314, 136] on span "Lên hàng" at bounding box center [309, 132] width 19 height 7
